Goal: Task Accomplishment & Management: Use online tool/utility

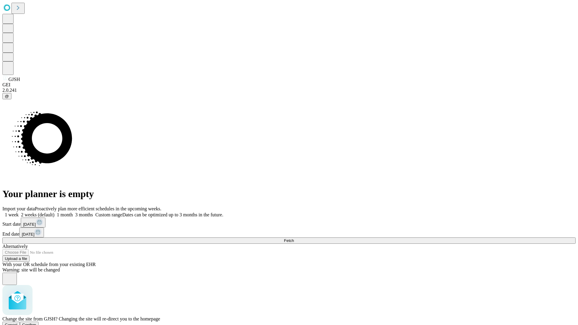
click at [36, 323] on span "Confirm" at bounding box center [29, 325] width 14 height 5
click at [54, 212] on label "2 weeks (default)" at bounding box center [37, 214] width 36 height 5
click at [294, 238] on span "Fetch" at bounding box center [289, 240] width 10 height 5
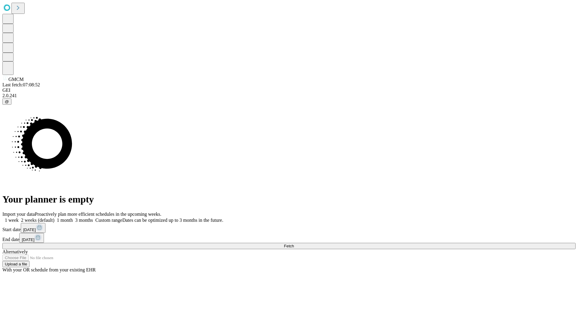
click at [54, 218] on label "2 weeks (default)" at bounding box center [37, 220] width 36 height 5
click at [294, 244] on span "Fetch" at bounding box center [289, 246] width 10 height 5
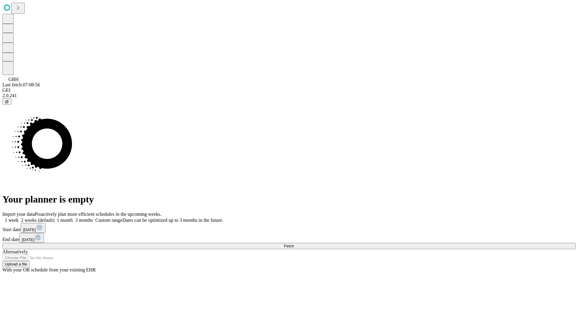
click at [54, 218] on label "2 weeks (default)" at bounding box center [37, 220] width 36 height 5
click at [294, 244] on span "Fetch" at bounding box center [289, 246] width 10 height 5
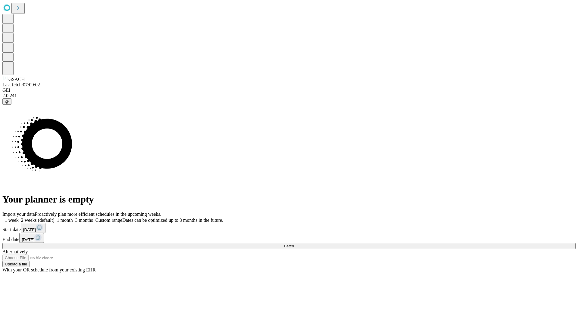
click at [54, 218] on label "2 weeks (default)" at bounding box center [37, 220] width 36 height 5
click at [294, 244] on span "Fetch" at bounding box center [289, 246] width 10 height 5
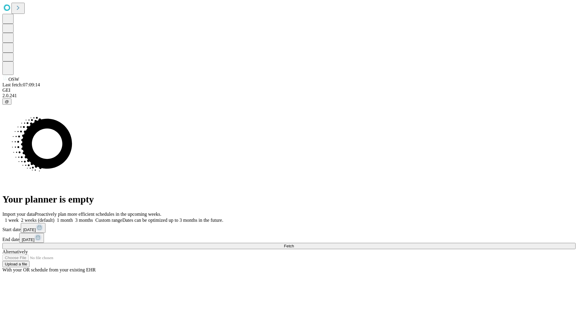
click at [54, 218] on label "2 weeks (default)" at bounding box center [37, 220] width 36 height 5
click at [294, 244] on span "Fetch" at bounding box center [289, 246] width 10 height 5
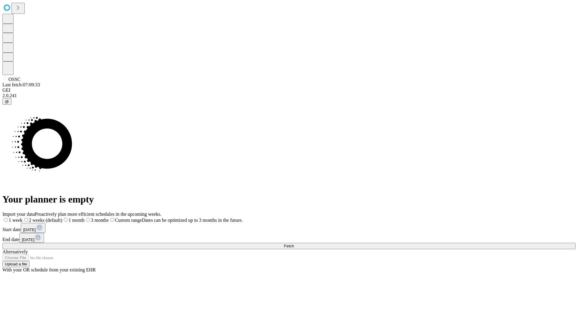
click at [294, 244] on span "Fetch" at bounding box center [289, 246] width 10 height 5
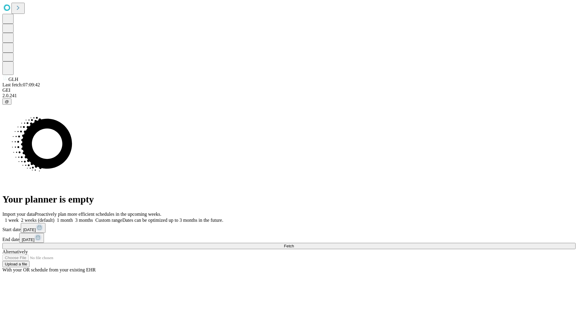
click at [54, 218] on label "2 weeks (default)" at bounding box center [37, 220] width 36 height 5
click at [294, 244] on span "Fetch" at bounding box center [289, 246] width 10 height 5
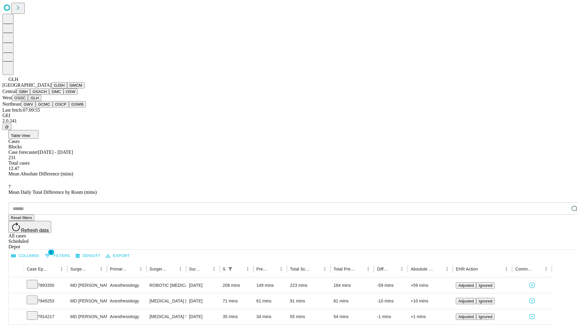
click at [36, 107] on button "GWV" at bounding box center [28, 104] width 14 height 6
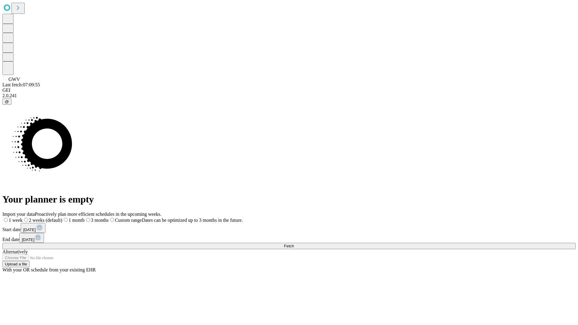
click at [294, 244] on span "Fetch" at bounding box center [289, 246] width 10 height 5
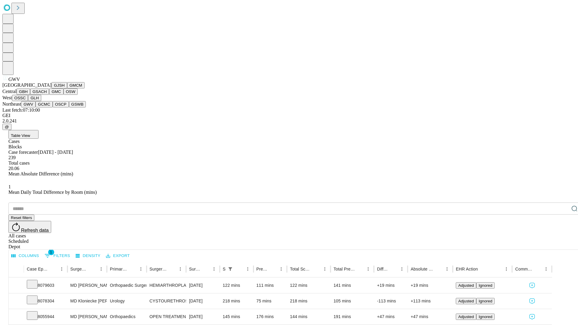
click at [47, 107] on button "GCMC" at bounding box center [44, 104] width 17 height 6
